Goal: Task Accomplishment & Management: Complete application form

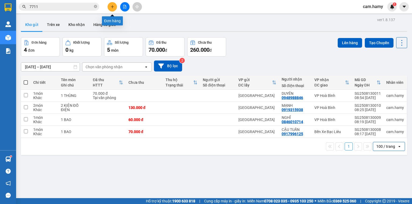
click at [110, 8] on icon "plus" at bounding box center [112, 7] width 4 height 4
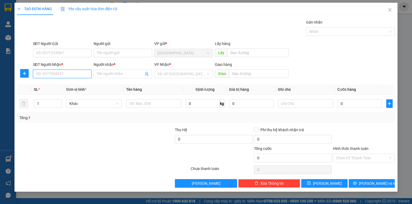
click at [74, 75] on input "SĐT Người Nhận *" at bounding box center [62, 74] width 58 height 9
click at [103, 75] on input "Người nhận *" at bounding box center [120, 74] width 47 height 6
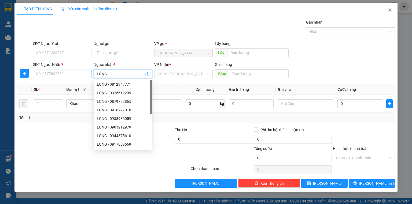
type input "LONG"
click at [72, 76] on input "SĐT Người Nhận *" at bounding box center [62, 74] width 58 height 9
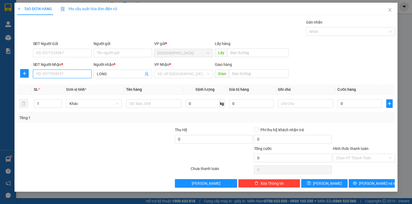
click at [73, 76] on input "SĐT Người Nhận *" at bounding box center [62, 74] width 58 height 9
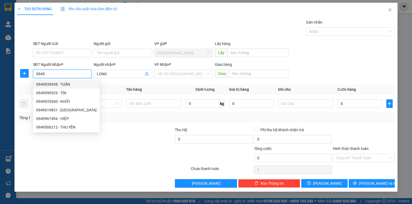
click at [49, 74] on input "0949" at bounding box center [62, 74] width 58 height 9
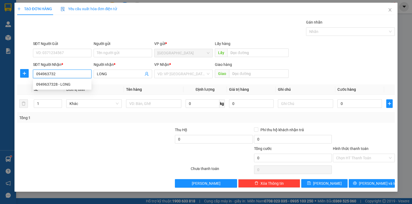
type input "0949637328"
click at [53, 87] on div "0949637328 - LONG" at bounding box center [62, 84] width 52 height 6
type input "LONG"
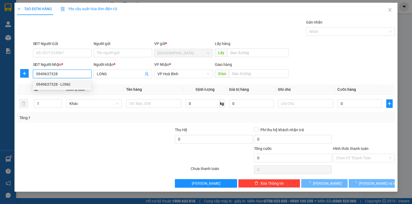
type input "70.000"
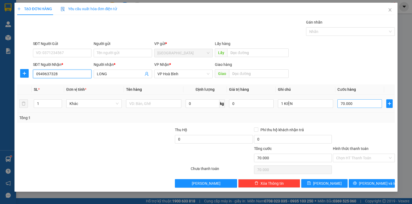
type input "0949637328"
click at [364, 104] on input "70.000" at bounding box center [359, 103] width 44 height 9
type input "0"
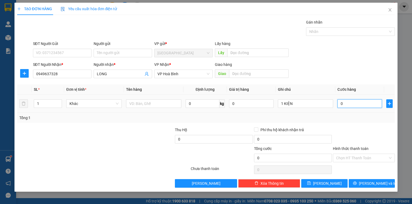
type input "6"
type input "060"
type input "60"
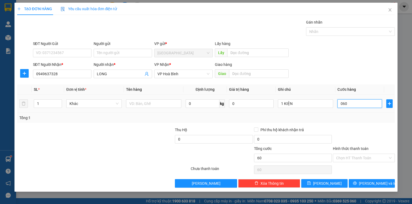
type input "060"
type input "60.000"
click at [343, 124] on div "Transit Pickup Surcharge Ids Transit Deliver Surcharge Ids Transit Deliver Surc…" at bounding box center [205, 103] width 377 height 169
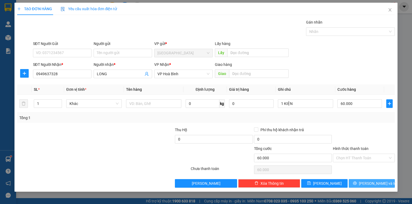
click at [366, 183] on button "[PERSON_NAME] và In" at bounding box center [371, 183] width 46 height 9
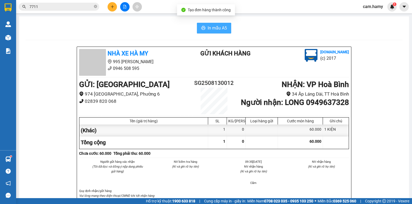
click at [213, 28] on span "In mẫu A5" at bounding box center [216, 28] width 19 height 7
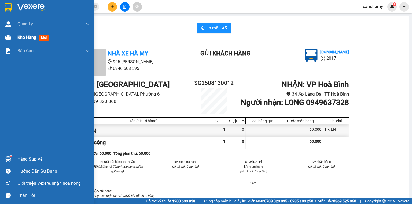
drag, startPoint x: 23, startPoint y: 38, endPoint x: 26, endPoint y: 40, distance: 3.3
click at [24, 38] on span "Kho hàng" at bounding box center [26, 37] width 19 height 5
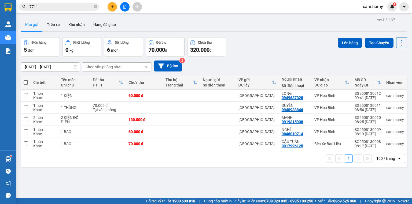
click at [110, 8] on icon "plus" at bounding box center [112, 7] width 4 height 4
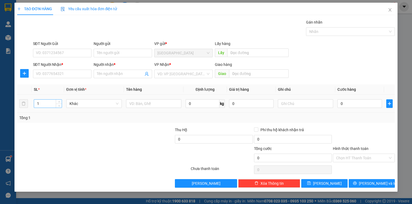
click at [44, 106] on input "1" at bounding box center [48, 104] width 28 height 8
click at [58, 74] on input "SĐT Người Nhận *" at bounding box center [62, 74] width 58 height 9
type input "0813544336"
click at [111, 71] on input "Người nhận *" at bounding box center [120, 74] width 47 height 6
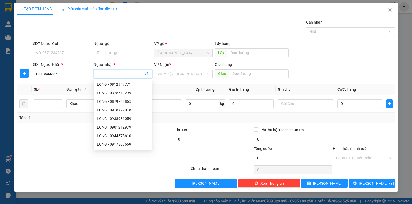
click at [111, 71] on input "Người nhận *" at bounding box center [120, 74] width 47 height 6
type input "1"
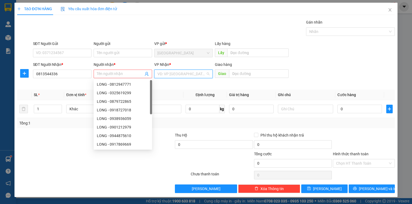
click at [183, 74] on input "search" at bounding box center [181, 74] width 48 height 8
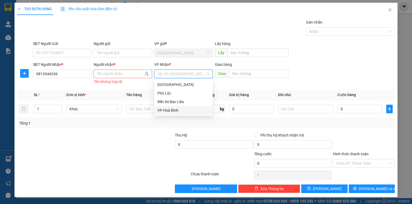
click at [178, 109] on div "VP Hoà Bình" at bounding box center [183, 110] width 52 height 6
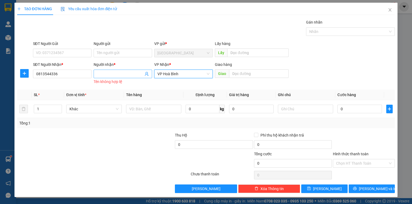
click at [126, 75] on input "Người nhận *" at bounding box center [120, 74] width 47 height 6
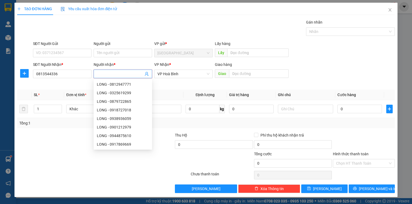
click at [127, 76] on input "Người nhận *" at bounding box center [120, 74] width 47 height 6
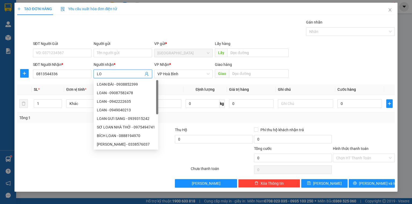
type input "L"
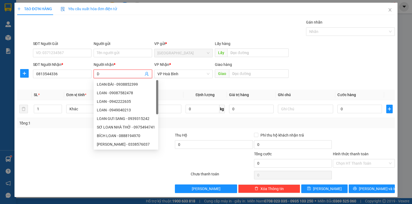
type input "D"
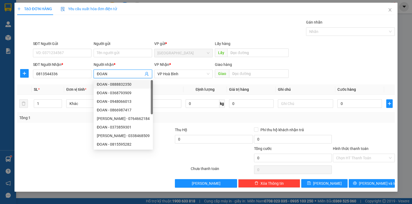
type input "ĐOAN"
click at [301, 68] on div "SĐT Người Nhận * 0813544336 Người nhận * ĐOAN VP Nhận * VP Hoà Bình Giao hàng…" at bounding box center [214, 71] width 364 height 19
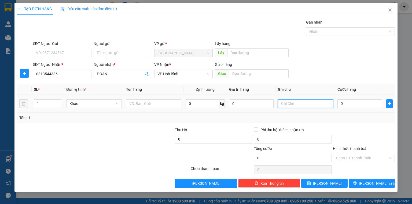
click at [312, 105] on input "text" at bounding box center [305, 103] width 55 height 9
type input "1 THÙNG"
click at [351, 105] on input "0" at bounding box center [359, 103] width 44 height 9
click at [348, 105] on input "0" at bounding box center [359, 103] width 44 height 9
click at [347, 105] on input "0" at bounding box center [359, 103] width 44 height 9
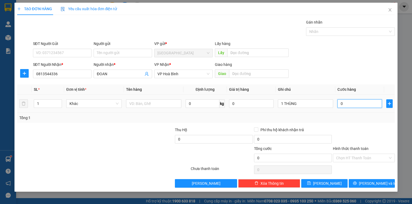
type input "07"
type input "7"
type input "070"
type input "70"
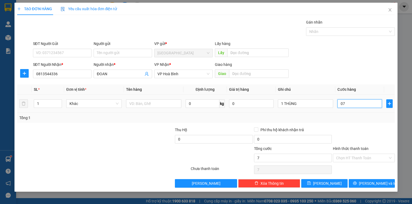
type input "70"
type input "70.000"
click at [344, 123] on div "Transit Pickup Surcharge Ids Transit Deliver Surcharge Ids Transit Deliver Surc…" at bounding box center [205, 103] width 377 height 169
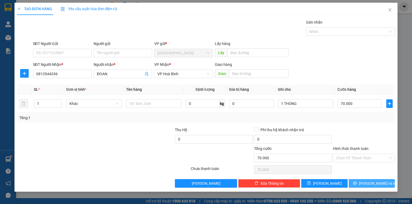
click at [368, 183] on span "[PERSON_NAME] và In" at bounding box center [378, 184] width 38 height 6
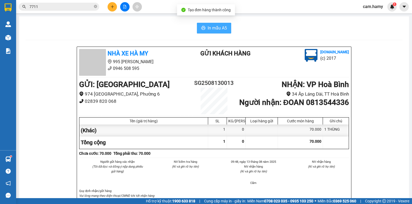
click at [215, 29] on span "In mẫu A5" at bounding box center [216, 28] width 19 height 7
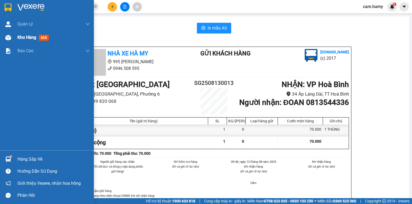
click at [19, 39] on span "Kho hàng" at bounding box center [26, 37] width 19 height 5
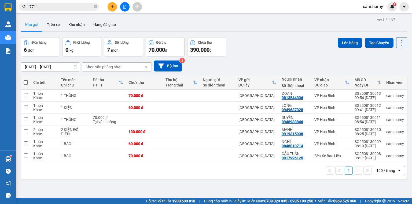
click at [381, 168] on div "100 / trang" at bounding box center [385, 170] width 19 height 5
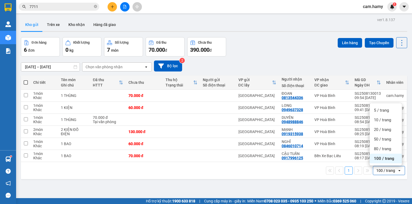
click at [379, 159] on span "100 / trang" at bounding box center [384, 158] width 20 height 5
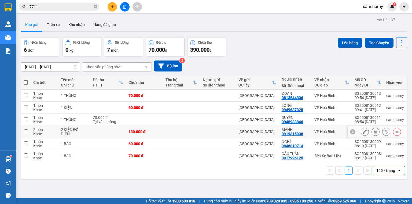
click at [185, 136] on td at bounding box center [181, 132] width 37 height 12
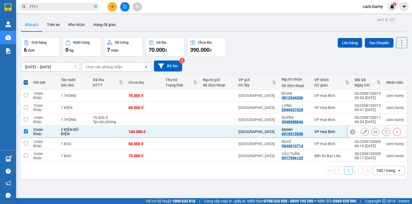
click at [185, 136] on td at bounding box center [181, 132] width 37 height 12
checkbox input "false"
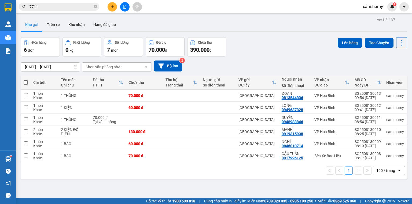
click at [111, 5] on icon "plus" at bounding box center [112, 7] width 4 height 4
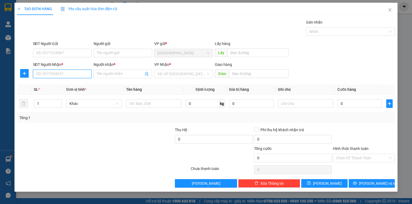
click at [58, 73] on input "SĐT Người Nhận *" at bounding box center [62, 74] width 58 height 9
click at [56, 75] on input "SĐT Người Nhận *" at bounding box center [62, 74] width 58 height 9
type input "0865654244"
click at [58, 84] on div "0865654244 - CÚC" at bounding box center [62, 84] width 52 height 6
type input "CÚC"
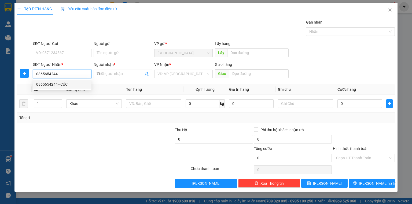
type input "110.000"
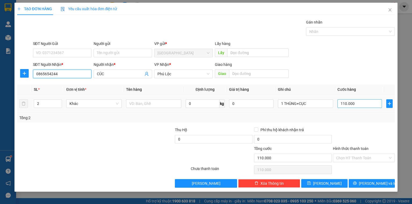
type input "0865654244"
click at [357, 103] on input "110.000" at bounding box center [359, 103] width 44 height 9
click at [356, 128] on div at bounding box center [363, 136] width 63 height 19
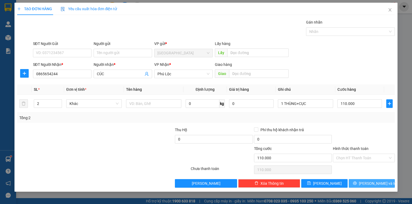
click at [368, 183] on span "[PERSON_NAME] và In" at bounding box center [378, 184] width 38 height 6
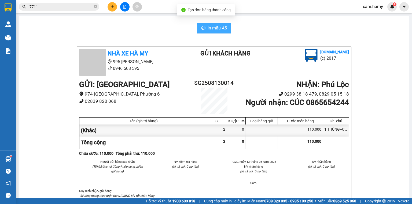
click at [213, 27] on span "In mẫu A5" at bounding box center [216, 28] width 19 height 7
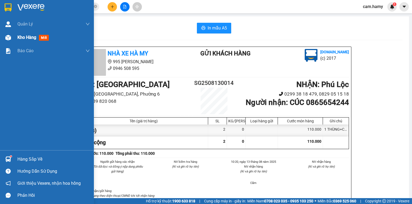
click at [16, 36] on div "Kho hàng mới" at bounding box center [47, 37] width 94 height 13
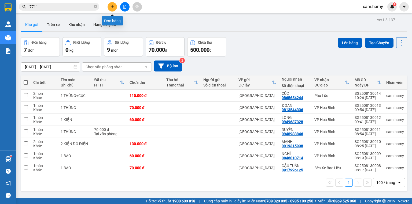
click at [113, 5] on icon "plus" at bounding box center [112, 7] width 4 height 4
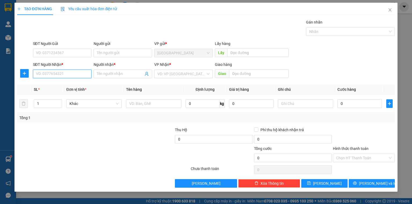
click at [81, 75] on input "SĐT Người Nhận *" at bounding box center [62, 74] width 58 height 9
click at [73, 82] on div "0819819609 - [PERSON_NAME]" at bounding box center [62, 84] width 53 height 6
type input "0819819609"
type input "BÍCH HUYỀN"
type input "30.000"
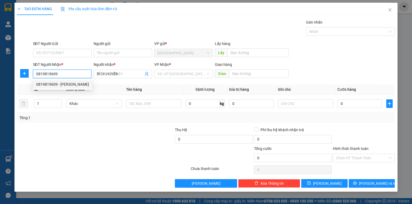
type input "30.000"
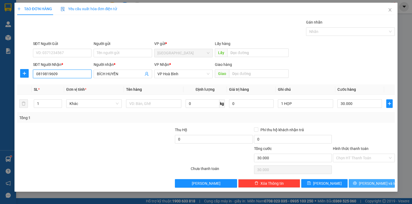
type input "0819819609"
click at [356, 184] on icon "printer" at bounding box center [354, 183] width 3 height 3
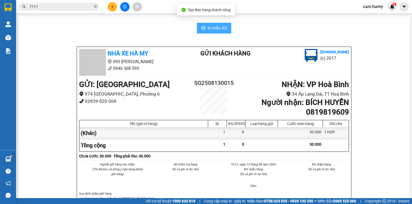
click at [212, 26] on span "In mẫu A5" at bounding box center [216, 28] width 19 height 7
click at [218, 29] on span "In mẫu A5" at bounding box center [216, 28] width 19 height 7
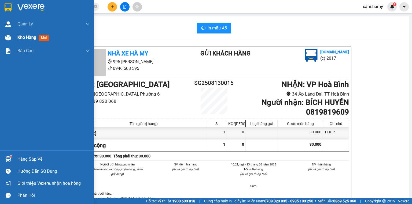
click at [17, 38] on span "Kho hàng" at bounding box center [26, 37] width 19 height 5
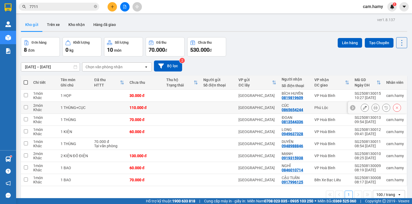
click at [371, 108] on button at bounding box center [375, 107] width 8 height 9
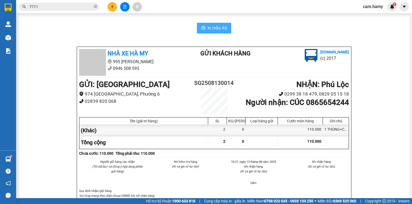
click at [216, 27] on span "In mẫu A5" at bounding box center [216, 28] width 19 height 7
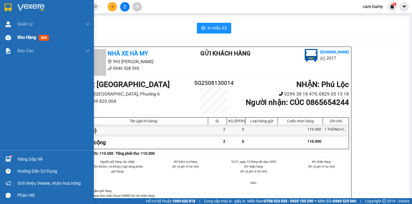
click at [20, 39] on span "Kho hàng" at bounding box center [26, 37] width 19 height 5
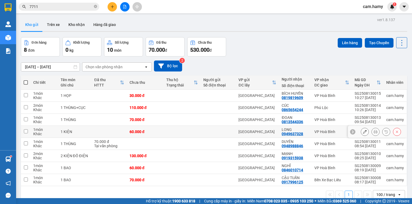
scroll to position [21, 0]
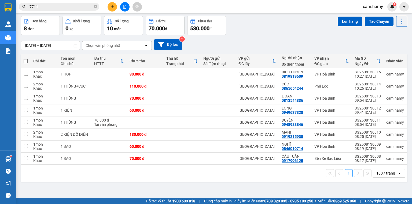
click at [26, 59] on span at bounding box center [26, 61] width 4 height 4
click at [26, 58] on input "checkbox" at bounding box center [26, 58] width 0 height 0
checkbox input "true"
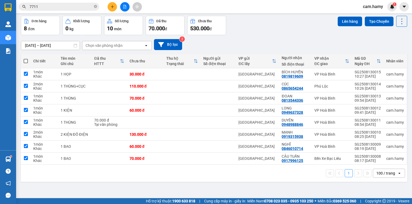
checkbox input "true"
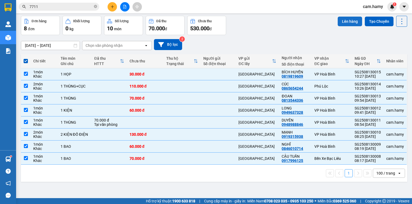
click at [343, 20] on button "Lên hàng" at bounding box center [349, 22] width 24 height 10
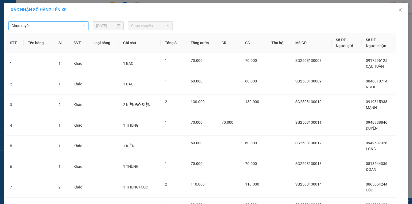
click at [34, 26] on span "Chọn tuyến" at bounding box center [49, 26] width 74 height 8
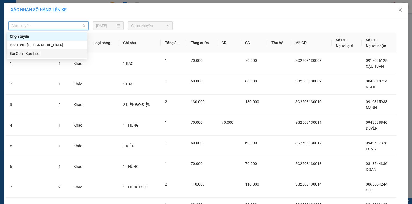
click at [39, 51] on div "Sài Gòn - Bạc Liêu" at bounding box center [47, 54] width 74 height 6
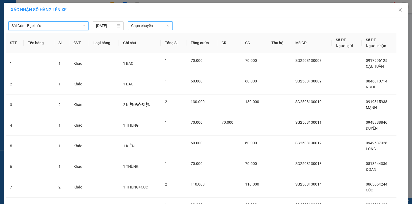
click at [144, 25] on span "Chọn chuyến" at bounding box center [150, 26] width 39 height 8
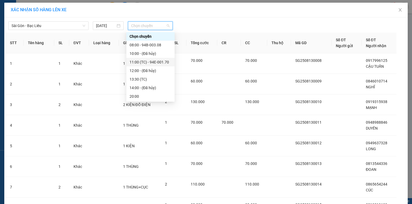
click at [166, 61] on div "11:00 (TC) - 94E-001.70" at bounding box center [150, 62] width 42 height 6
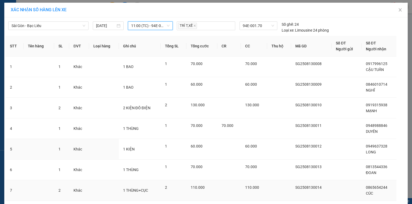
scroll to position [56, 0]
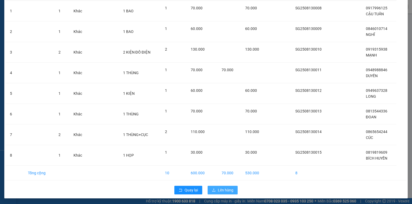
click at [221, 187] on span "Lên hàng" at bounding box center [226, 190] width 16 height 6
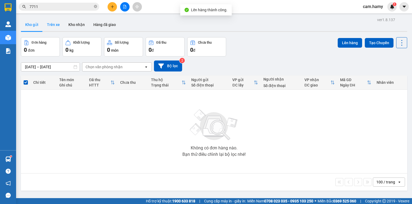
click at [54, 23] on button "Trên xe" at bounding box center [53, 24] width 21 height 13
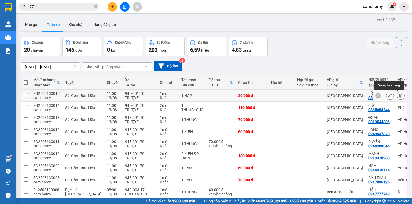
click at [399, 95] on icon at bounding box center [401, 96] width 4 height 4
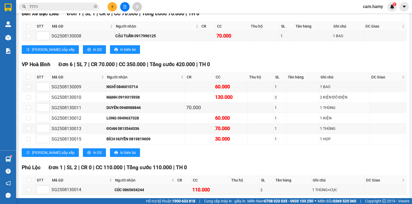
scroll to position [21, 0]
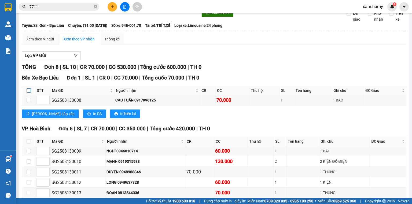
click at [29, 93] on input "checkbox" at bounding box center [29, 90] width 4 height 4
checkbox input "true"
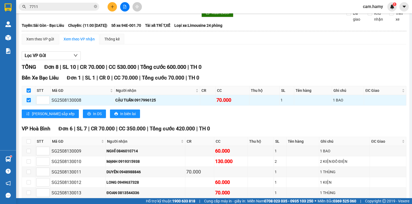
scroll to position [0, 0]
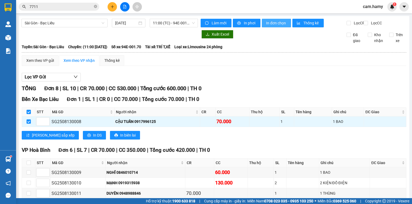
click at [273, 23] on span "In đơn chọn" at bounding box center [276, 23] width 21 height 6
click at [28, 114] on input "checkbox" at bounding box center [29, 112] width 4 height 4
checkbox input "false"
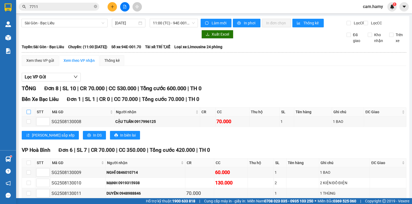
checkbox input "false"
click at [28, 114] on input "checkbox" at bounding box center [29, 112] width 4 height 4
checkbox input "true"
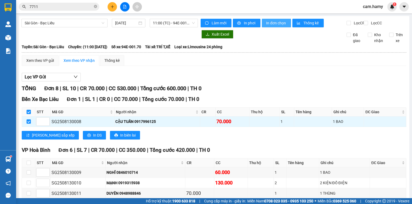
click at [275, 24] on span "In đơn chọn" at bounding box center [276, 23] width 21 height 6
click at [272, 25] on span "In đơn chọn" at bounding box center [276, 23] width 21 height 6
click at [28, 114] on input "checkbox" at bounding box center [29, 112] width 4 height 4
checkbox input "false"
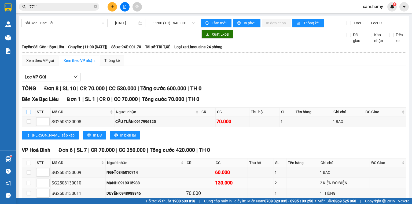
scroll to position [64, 0]
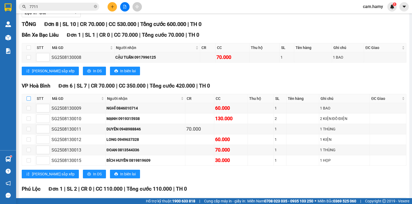
click at [28, 101] on input "checkbox" at bounding box center [29, 98] width 4 height 4
checkbox input "true"
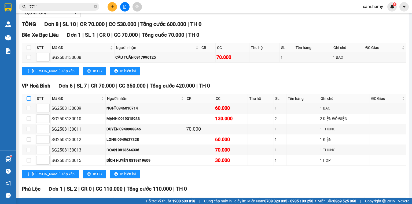
checkbox input "true"
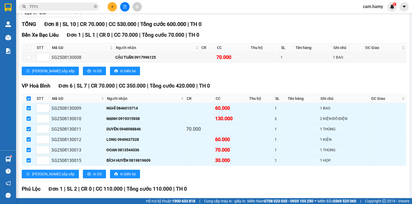
scroll to position [0, 0]
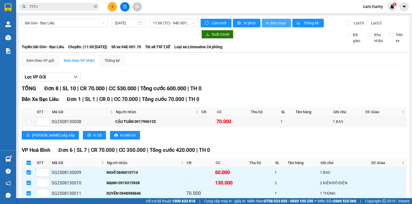
click at [271, 25] on span "In đơn chọn" at bounding box center [276, 23] width 21 height 6
click at [29, 161] on input "checkbox" at bounding box center [29, 163] width 4 height 4
checkbox input "false"
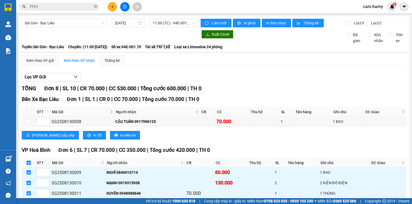
checkbox input "false"
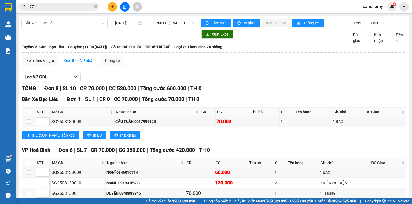
checkbox input "true"
click at [269, 21] on span "In đơn chọn" at bounding box center [276, 23] width 21 height 6
click at [291, 86] on div "Lọc VP Gửi TỔNG Đơn 8 | SL 10 | CR 70.000 | CC 530.000 | Tổng cước 600.000 | T…" at bounding box center [214, 185] width 384 height 230
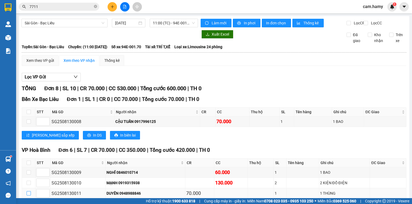
click at [27, 191] on input "checkbox" at bounding box center [29, 193] width 4 height 4
checkbox input "true"
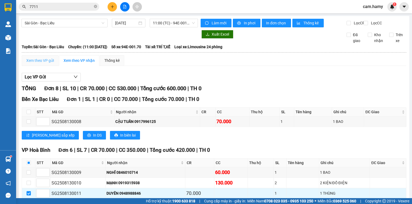
click at [39, 62] on div "Xem theo VP gửi" at bounding box center [40, 60] width 37 height 11
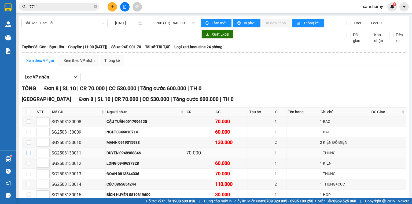
click at [27, 151] on input "checkbox" at bounding box center [29, 153] width 4 height 4
checkbox input "true"
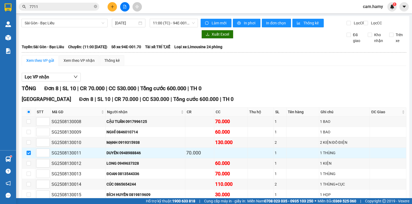
click at [41, 62] on div "Xem theo VP gửi" at bounding box center [40, 61] width 28 height 6
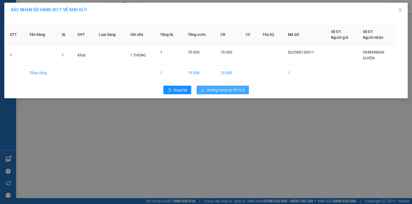
click at [214, 91] on span "Xuống hàng tại VP Gửi" at bounding box center [226, 90] width 38 height 6
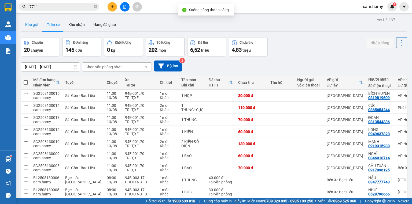
click at [30, 23] on button "Kho gửi" at bounding box center [32, 24] width 22 height 13
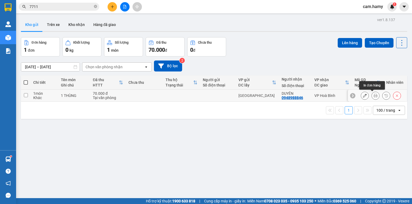
click at [373, 95] on icon at bounding box center [375, 96] width 4 height 4
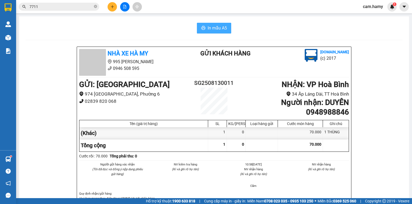
click at [222, 28] on span "In mẫu A5" at bounding box center [216, 28] width 19 height 7
